Goal: Communication & Community: Answer question/provide support

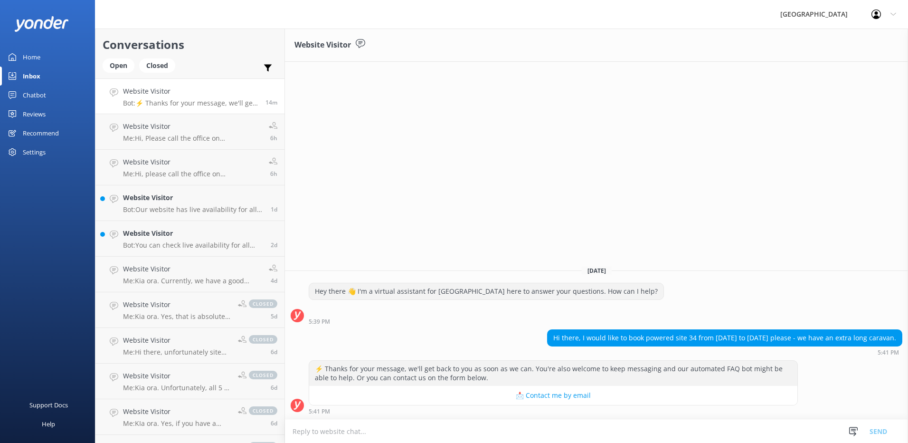
click at [346, 432] on textarea at bounding box center [596, 430] width 623 height 23
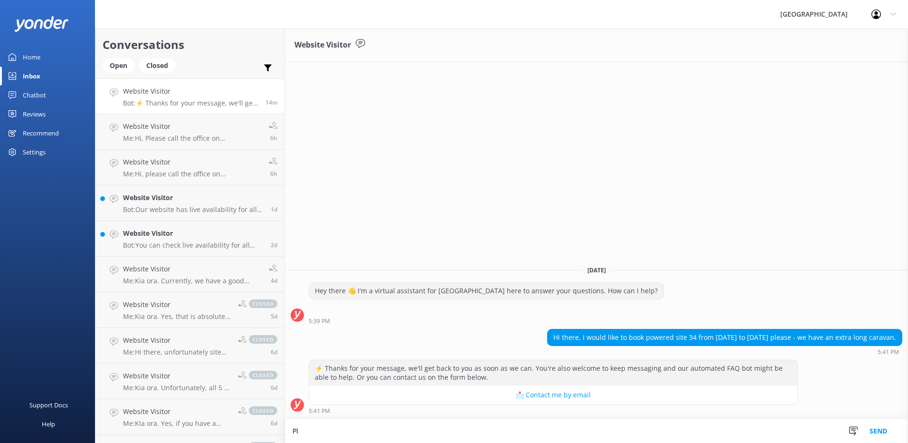
type textarea "P"
type textarea "Hi, Please call us at the office on 07 825 8283 between the hours of 8.30am and…"
click at [879, 430] on button "Send" at bounding box center [879, 431] width 36 height 24
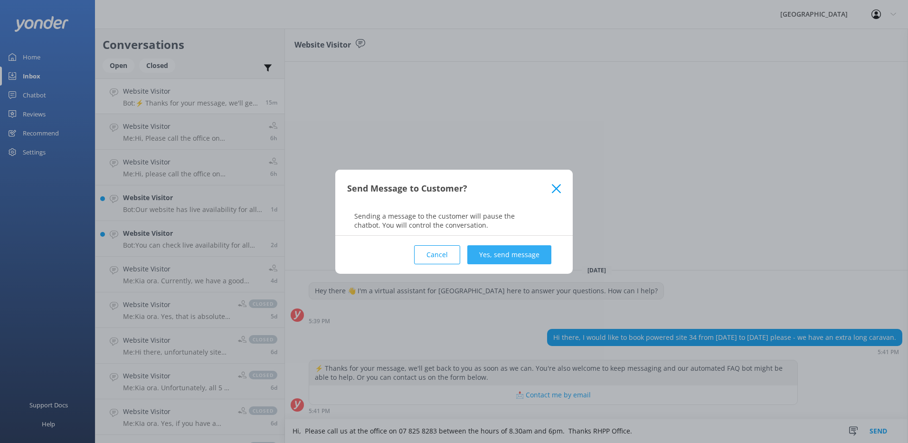
click at [492, 248] on button "Yes, send message" at bounding box center [509, 254] width 84 height 19
